Goal: Task Accomplishment & Management: Use online tool/utility

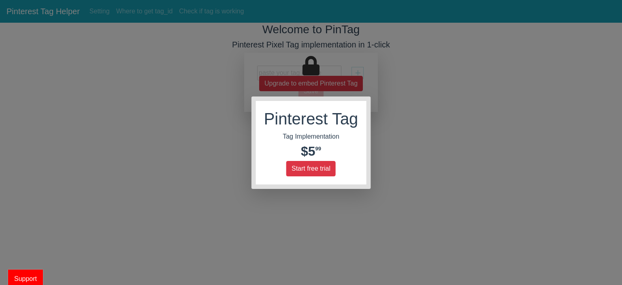
click at [227, 82] on div "Pinterest Tag Tag Implementation $5 99 Start free trial" at bounding box center [311, 142] width 622 height 285
click at [359, 72] on div "Pinterest Tag Tag Implementation $5 99 Start free trial" at bounding box center [311, 142] width 622 height 285
click at [297, 171] on button "Start free trial" at bounding box center [311, 168] width 49 height 15
click at [306, 169] on button "Start free trial" at bounding box center [311, 168] width 49 height 15
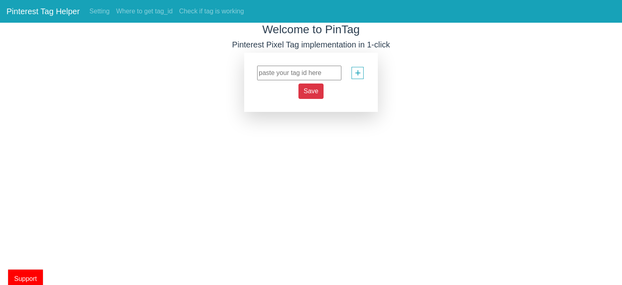
click at [311, 72] on input "text" at bounding box center [299, 73] width 84 height 15
paste input "2613062748975"
type input "2613062748975"
click at [317, 91] on span "Save" at bounding box center [311, 91] width 15 height 7
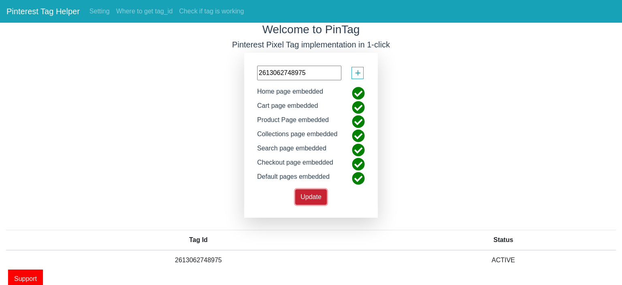
click at [306, 197] on span "Update" at bounding box center [311, 196] width 21 height 7
click at [380, 45] on h5 "Pinterest Pixel Tag implementation in 1-click" at bounding box center [311, 45] width 622 height 10
click at [310, 44] on h5 "Pinterest Pixel Tag implementation in 1-click" at bounding box center [311, 45] width 622 height 10
click at [272, 44] on h5 "Pinterest Pixel Tag implementation in 1-click" at bounding box center [311, 45] width 622 height 10
click at [272, 43] on h5 "Pinterest Pixel Tag implementation in 1-click" at bounding box center [311, 45] width 622 height 10
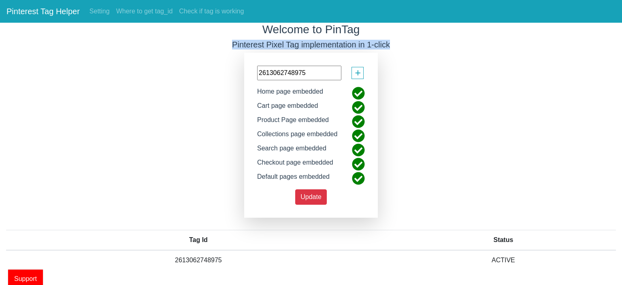
click at [272, 43] on h5 "Pinterest Pixel Tag implementation in 1-click" at bounding box center [311, 45] width 622 height 10
drag, startPoint x: 272, startPoint y: 44, endPoint x: 134, endPoint y: 13, distance: 141.6
click at [134, 13] on link "Where to get tag_id" at bounding box center [144, 11] width 63 height 16
